Goal: Transaction & Acquisition: Book appointment/travel/reservation

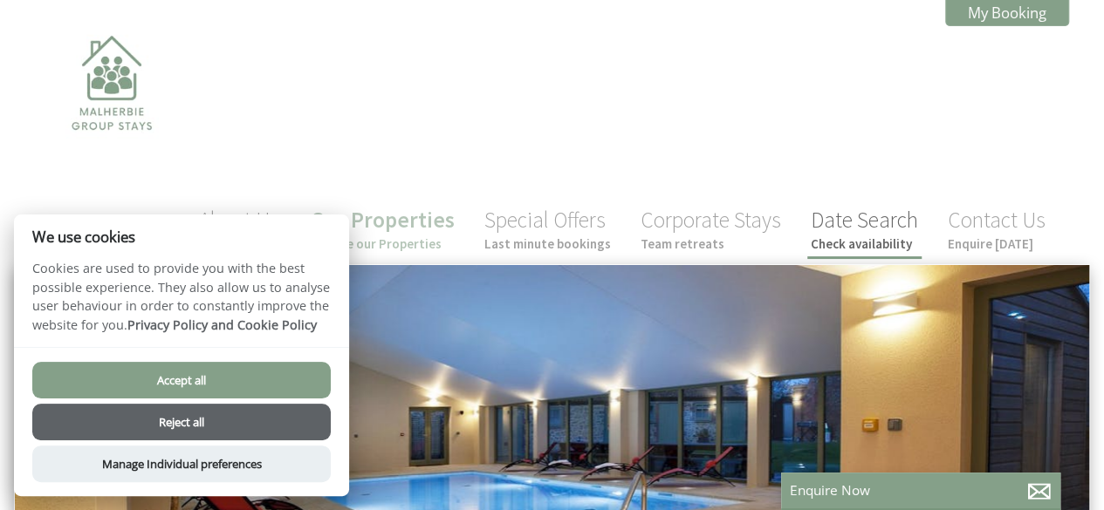
click at [846, 206] on link "Date Search Check availability" at bounding box center [863, 229] width 107 height 46
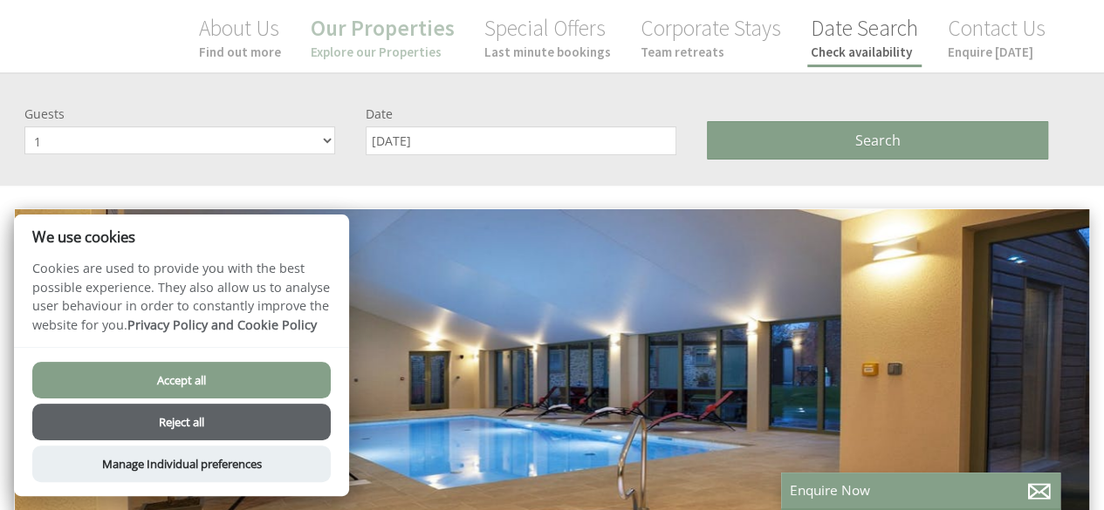
scroll to position [201, 0]
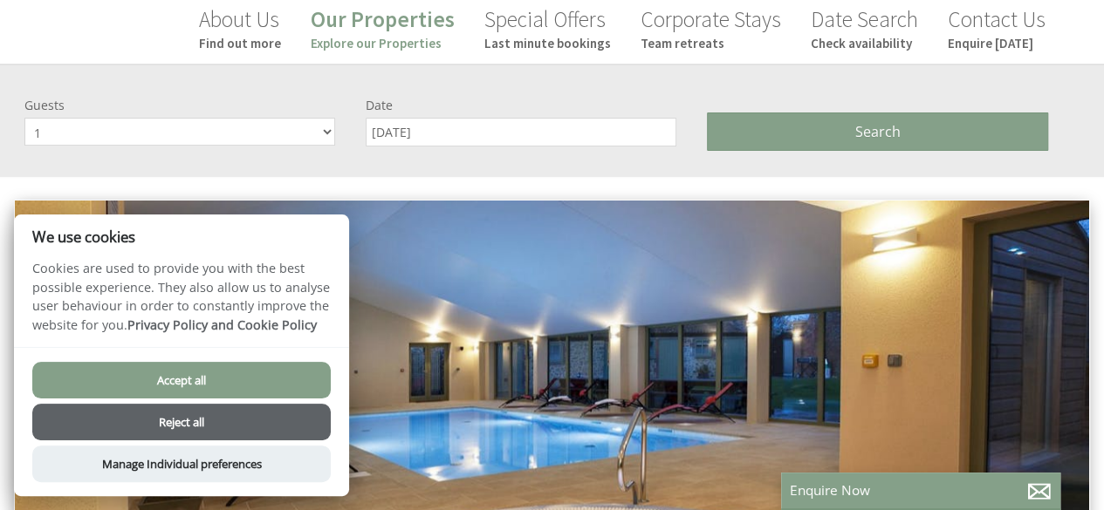
click at [328, 118] on select "1 2 3 4 5 6 7 8 9 10 11 12 13 14 15 16 17 18 19 20 21 22 23 24 25 26 27 28 29 30" at bounding box center [179, 132] width 311 height 28
select select "5"
click at [24, 118] on select "1 2 3 4 5 6 7 8 9 10 11 12 13 14 15 16 17 18 19 20 21 22 23 24 25 26 27 28 29 30" at bounding box center [179, 132] width 311 height 28
click at [482, 118] on input "[DATE]" at bounding box center [521, 132] width 311 height 29
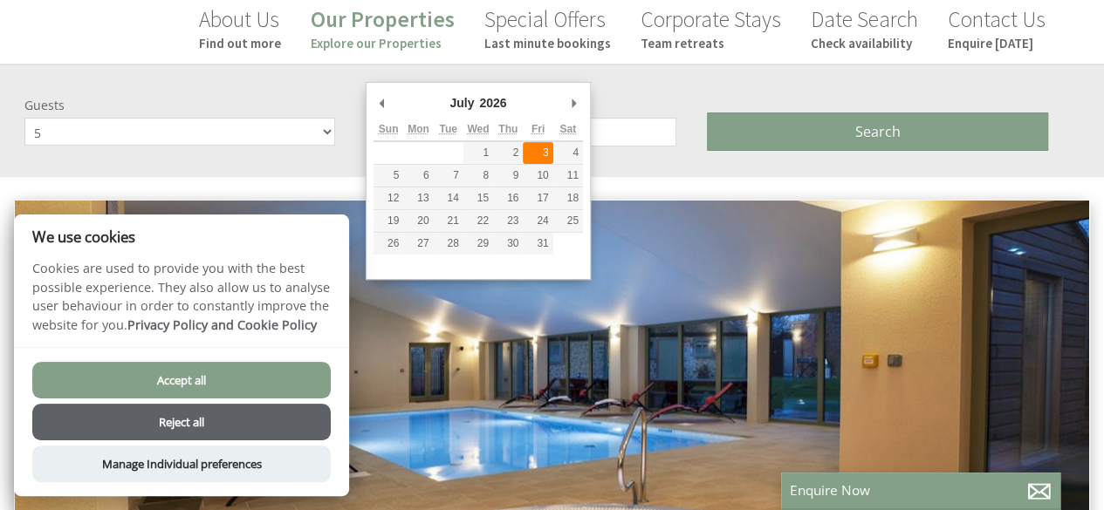
type input "[DATE]"
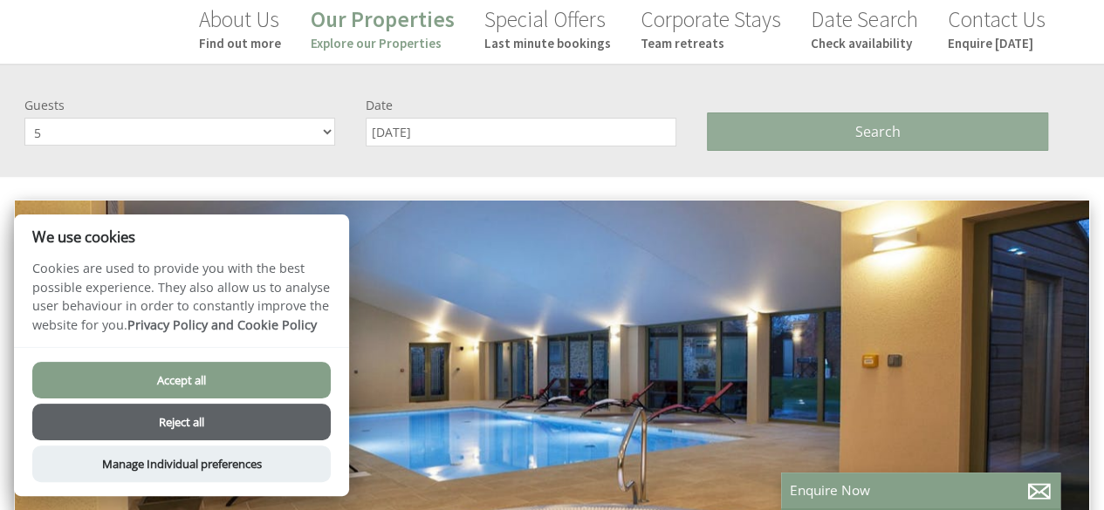
click at [771, 113] on button "Search" at bounding box center [877, 132] width 341 height 38
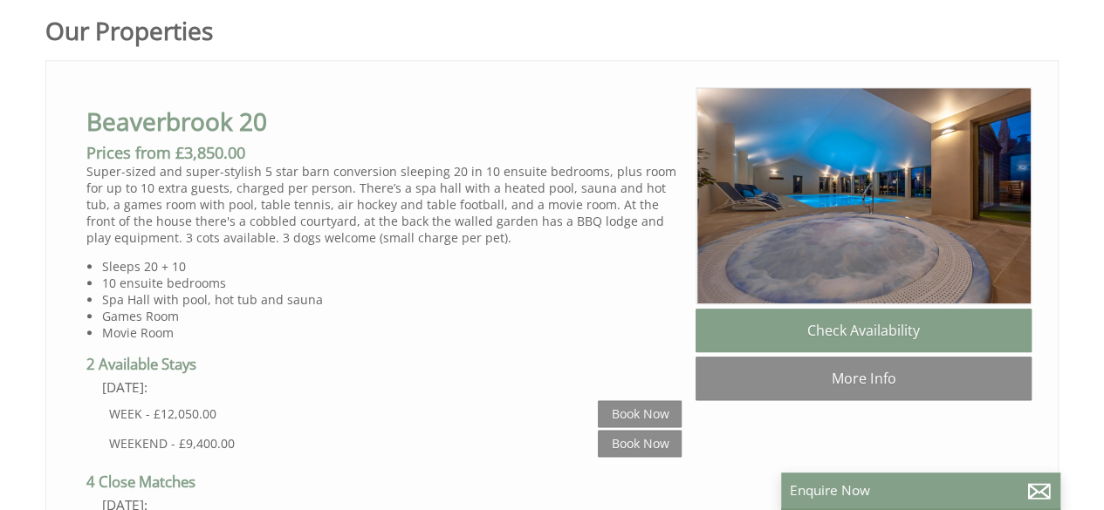
scroll to position [1047, 0]
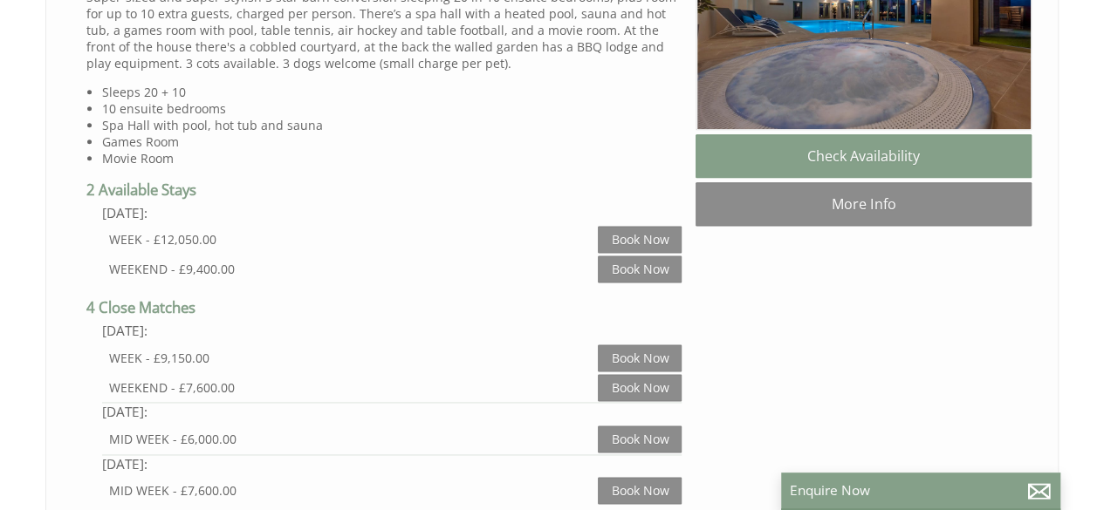
select select "5"
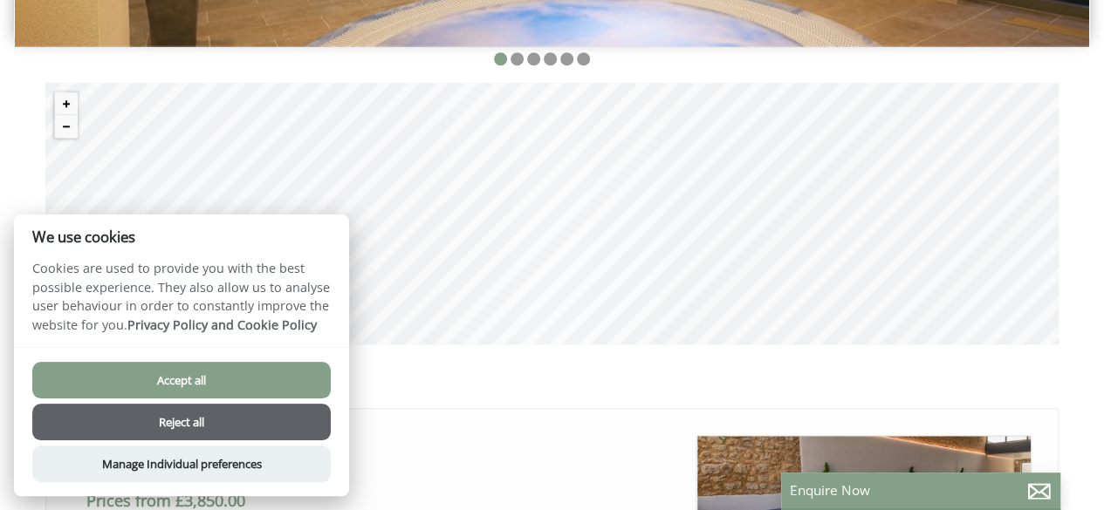
scroll to position [811, 0]
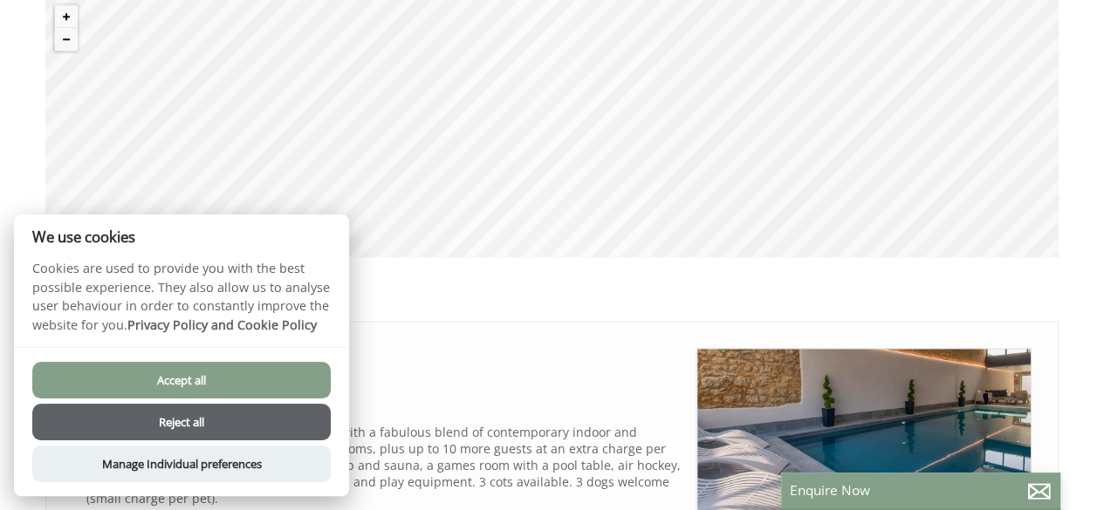
click at [262, 379] on button "Accept all" at bounding box center [181, 380] width 298 height 37
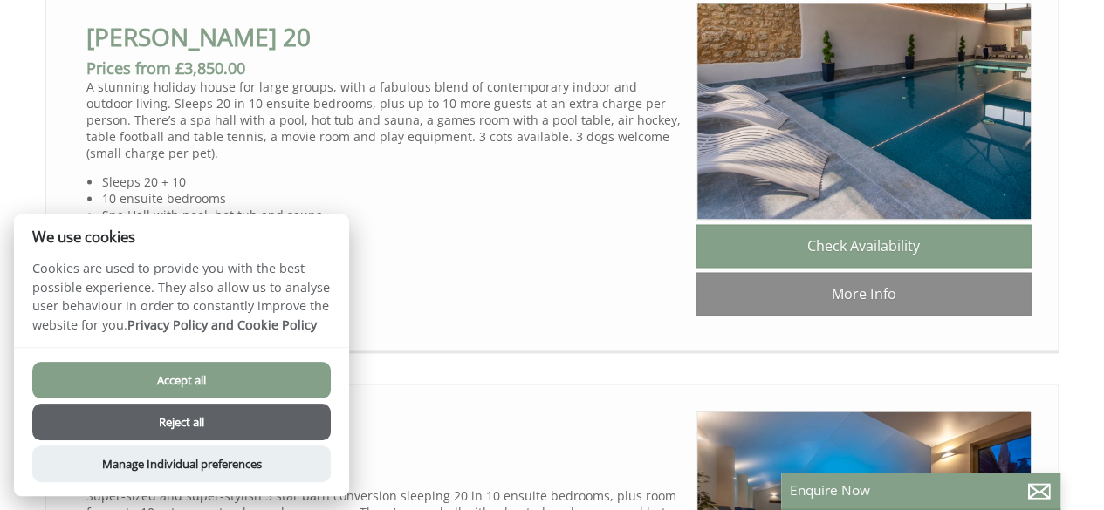
scroll to position [1247, 0]
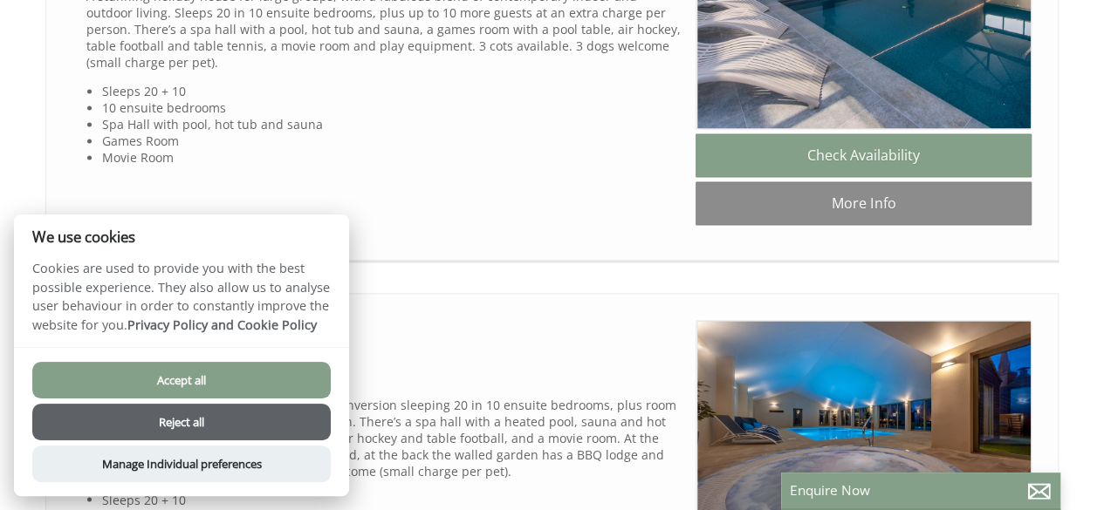
click at [202, 386] on button "Accept all" at bounding box center [181, 380] width 298 height 37
click at [213, 381] on button "Accept all" at bounding box center [181, 380] width 298 height 37
click at [489, 233] on ul "[PERSON_NAME] 20 Check Availability More Info [PERSON_NAME] 20" at bounding box center [551, 278] width 1013 height 786
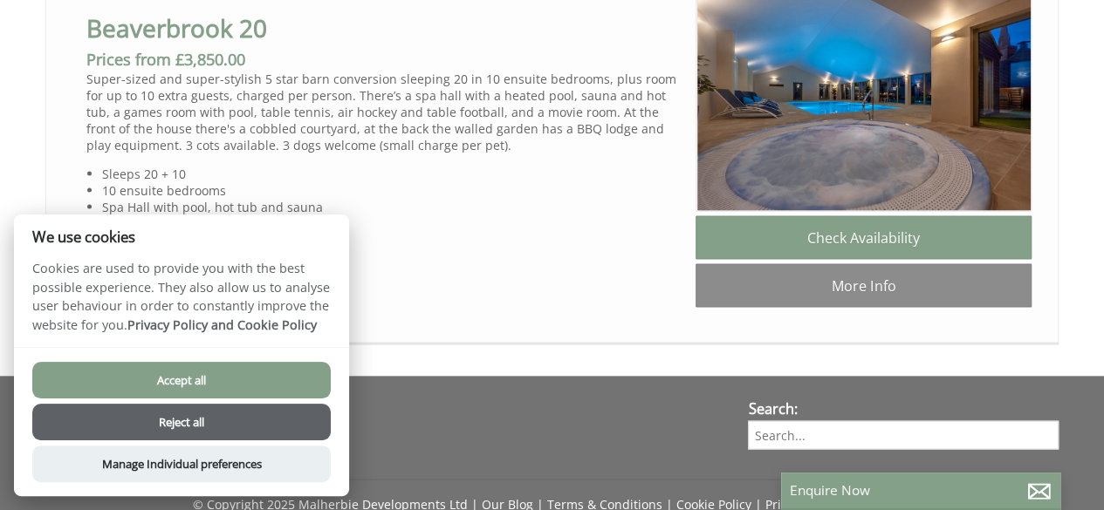
scroll to position [1335, 0]
